Goal: Transaction & Acquisition: Purchase product/service

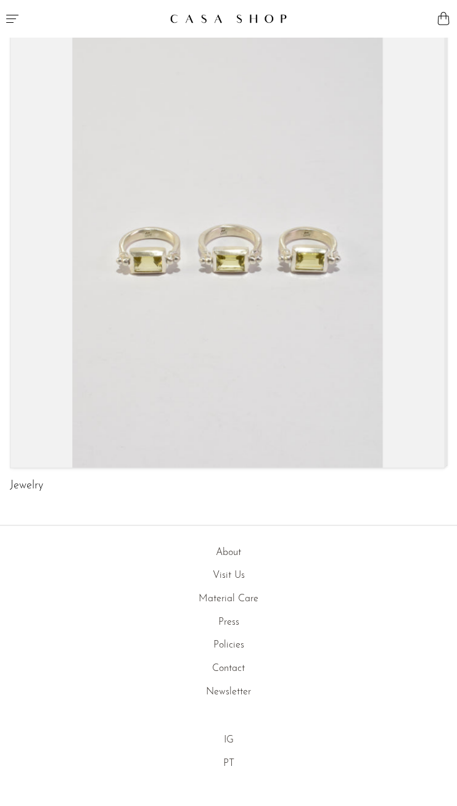
click at [17, 12] on icon "Menu" at bounding box center [12, 18] width 15 height 15
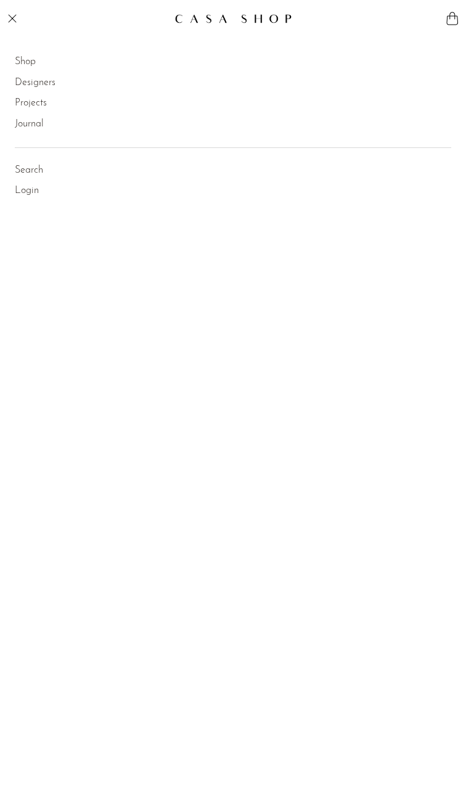
click at [26, 66] on link "Shop" at bounding box center [25, 62] width 21 height 16
click at [47, 126] on link "Decor" at bounding box center [42, 122] width 25 height 16
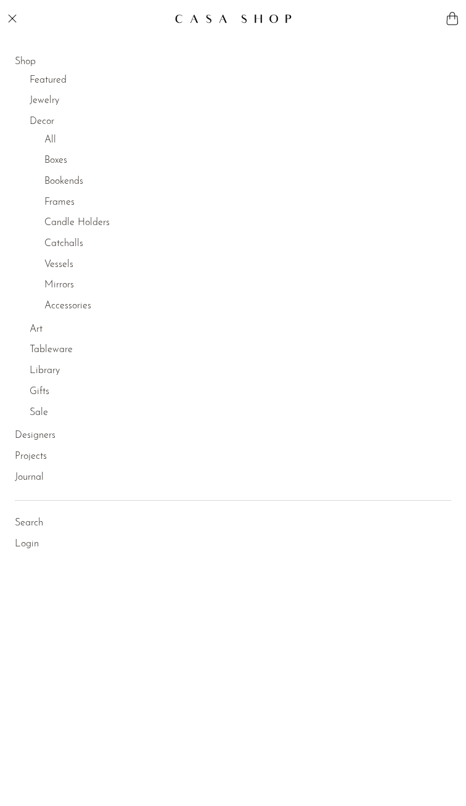
click at [52, 142] on link "All" at bounding box center [50, 141] width 12 height 16
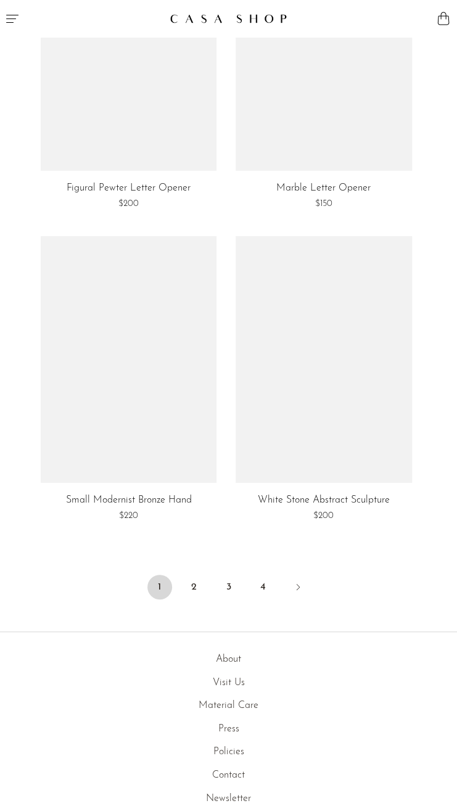
scroll to position [5256, 0]
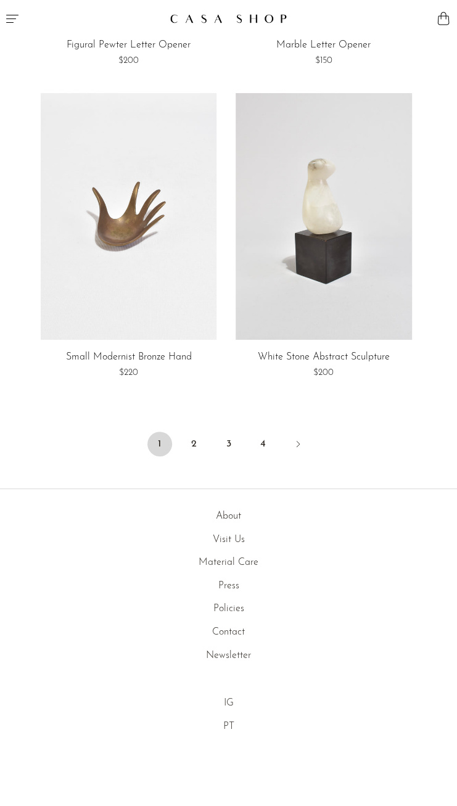
click at [194, 443] on link "2" at bounding box center [194, 444] width 25 height 25
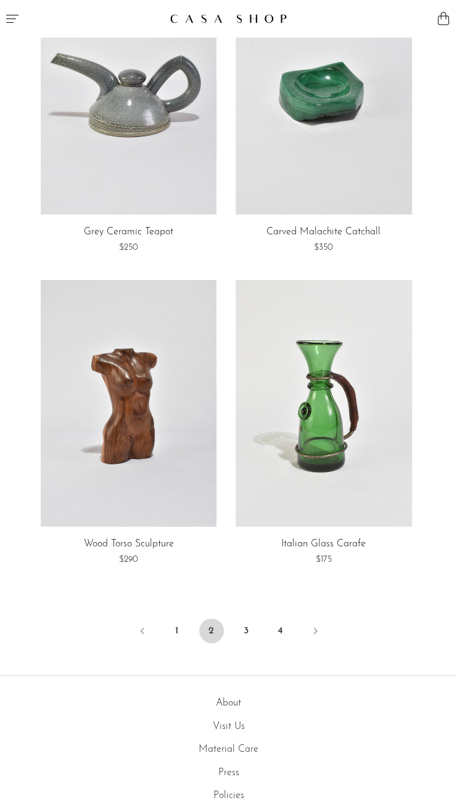
scroll to position [5256, 0]
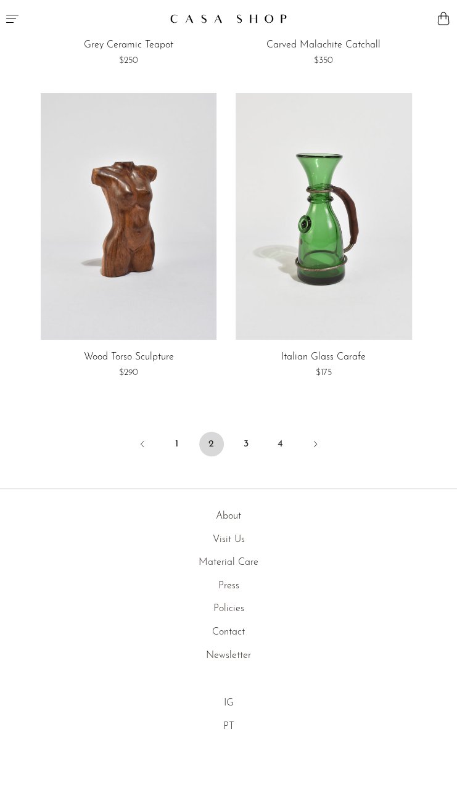
click at [253, 446] on link "3" at bounding box center [246, 444] width 25 height 25
